Goal: Task Accomplishment & Management: Manage account settings

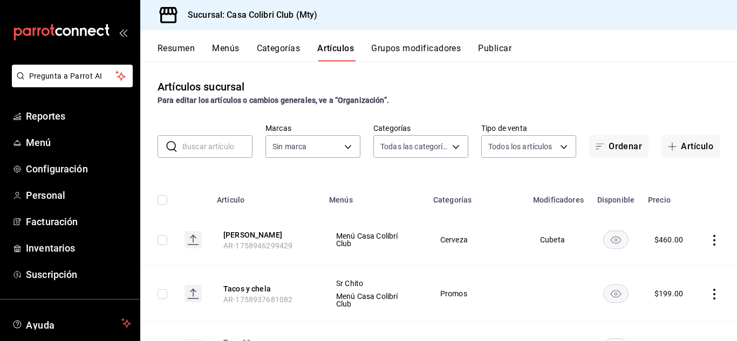
type input "1e09e1e7-360e-4b67-8e2d-7d2a6ae768ea,482bd3a8-4b9f-4ec9-9e46-bdcc37fa16a8,638e4…"
type input "51376f23-c189-4798-a143-22766f9dfc19"
click at [709, 239] on icon "actions" at bounding box center [714, 240] width 11 height 11
click at [647, 267] on icon at bounding box center [646, 265] width 13 height 13
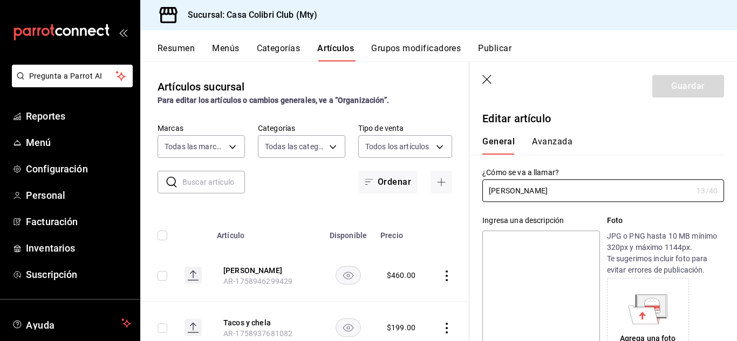
type input "$460.00"
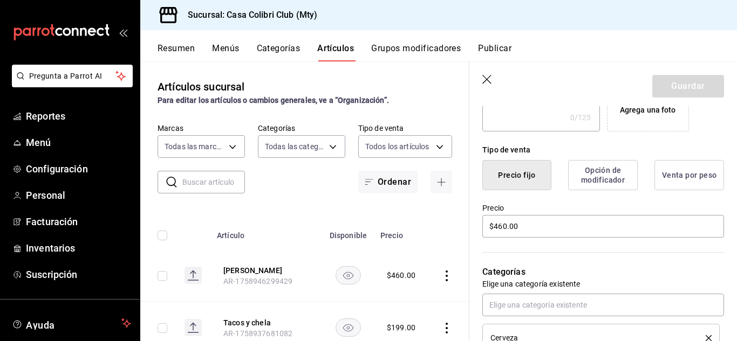
scroll to position [236, 0]
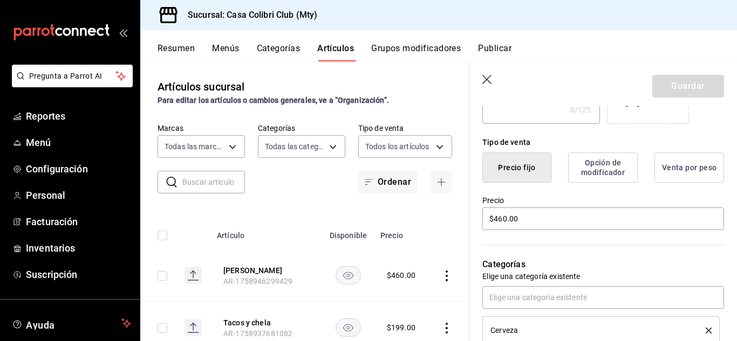
click at [574, 171] on button "Opción de modificador" at bounding box center [603, 168] width 70 height 30
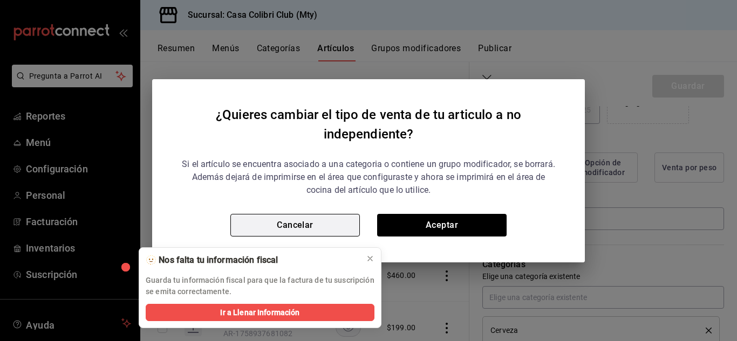
click at [338, 218] on button "Cancelar" at bounding box center [294, 225] width 129 height 23
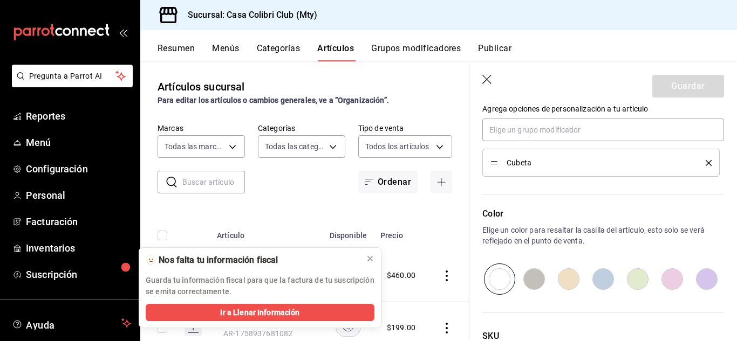
scroll to position [505, 0]
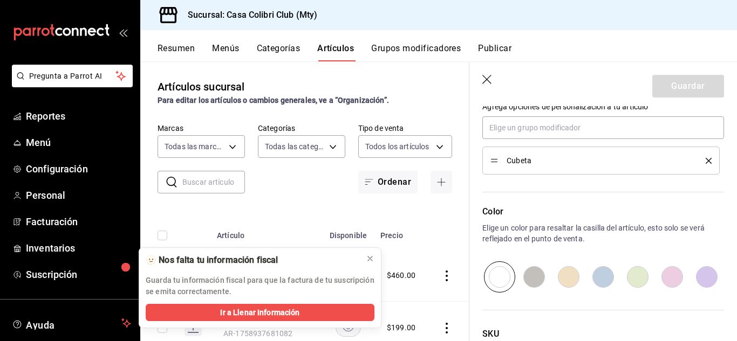
click at [705, 159] on icon "delete" at bounding box center [708, 161] width 6 height 6
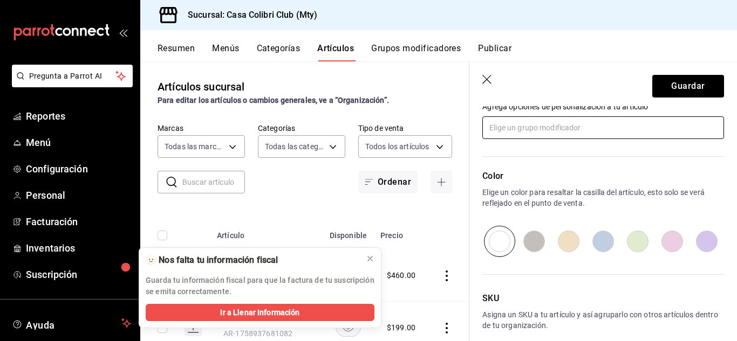
click at [642, 131] on input "text" at bounding box center [603, 127] width 242 height 23
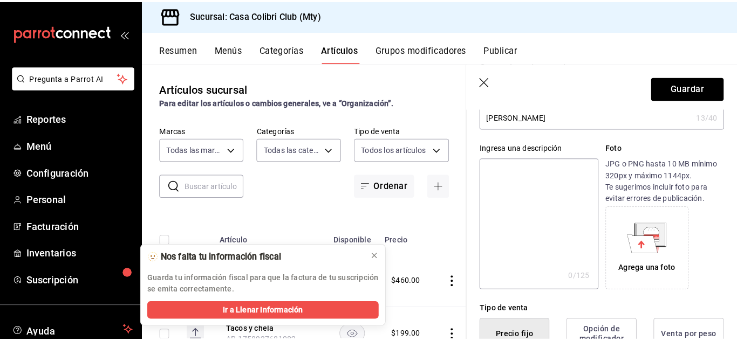
scroll to position [0, 0]
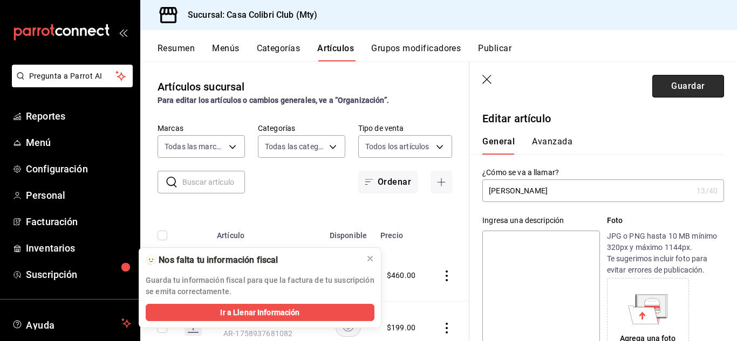
click at [668, 84] on button "Guardar" at bounding box center [688, 86] width 72 height 23
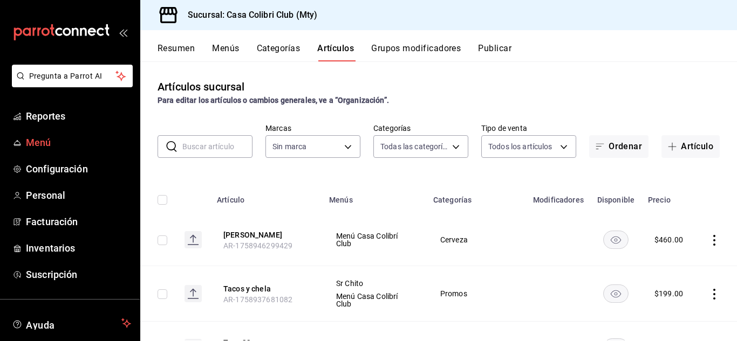
type input "1e09e1e7-360e-4b67-8e2d-7d2a6ae768ea,482bd3a8-4b9f-4ec9-9e46-bdcc37fa16a8,638e4…"
type input "51376f23-c189-4798-a143-22766f9dfc19"
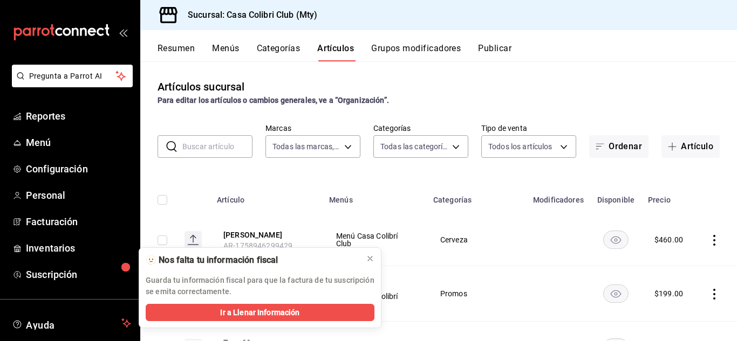
click at [709, 240] on icon "actions" at bounding box center [714, 240] width 11 height 11
click at [649, 274] on li "Editar" at bounding box center [663, 265] width 65 height 22
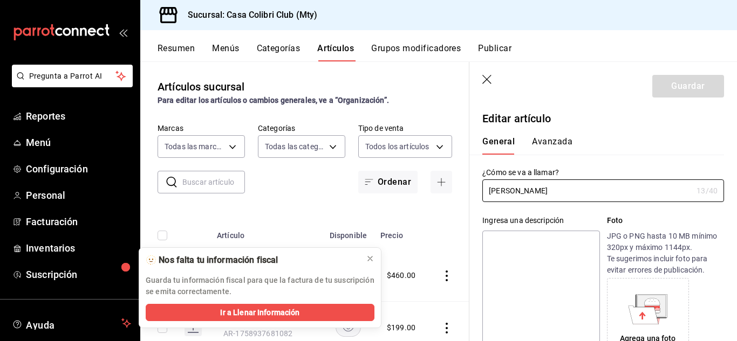
type input "$460.00"
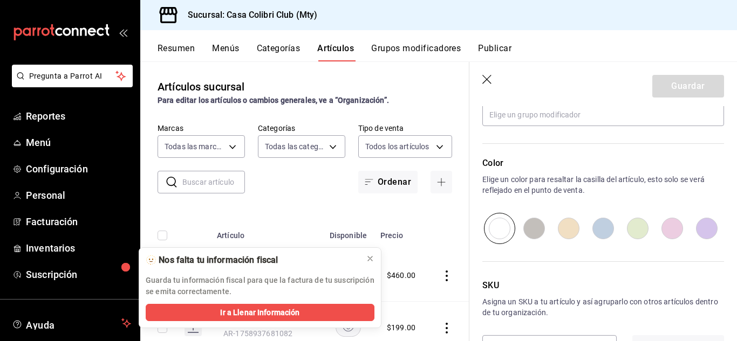
scroll to position [556, 0]
